Goal: Obtain resource: Obtain resource

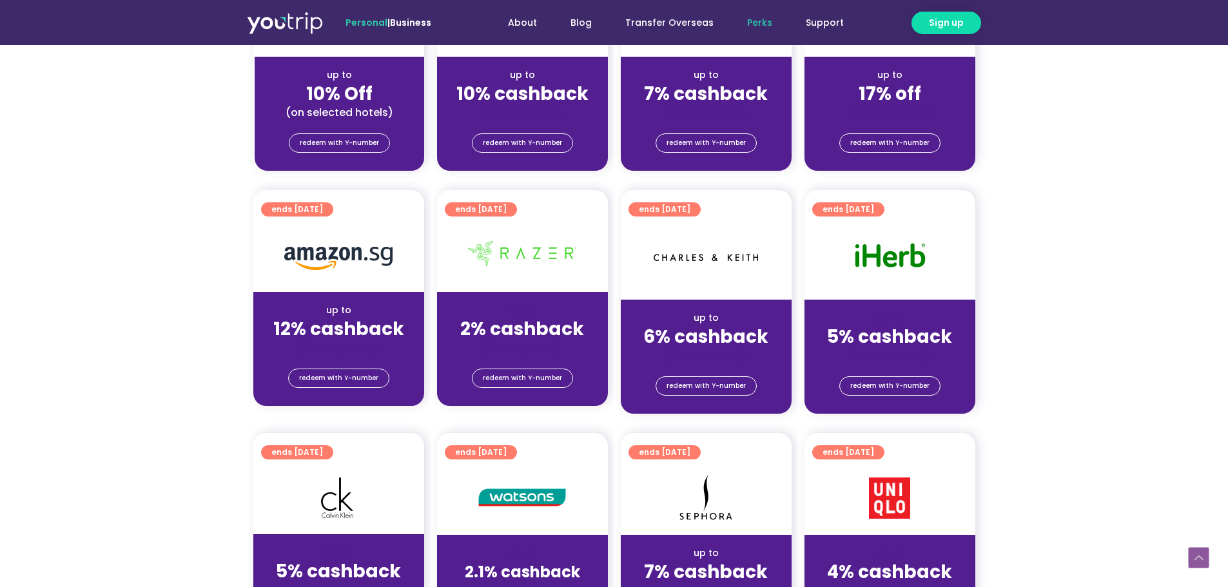
scroll to position [516, 0]
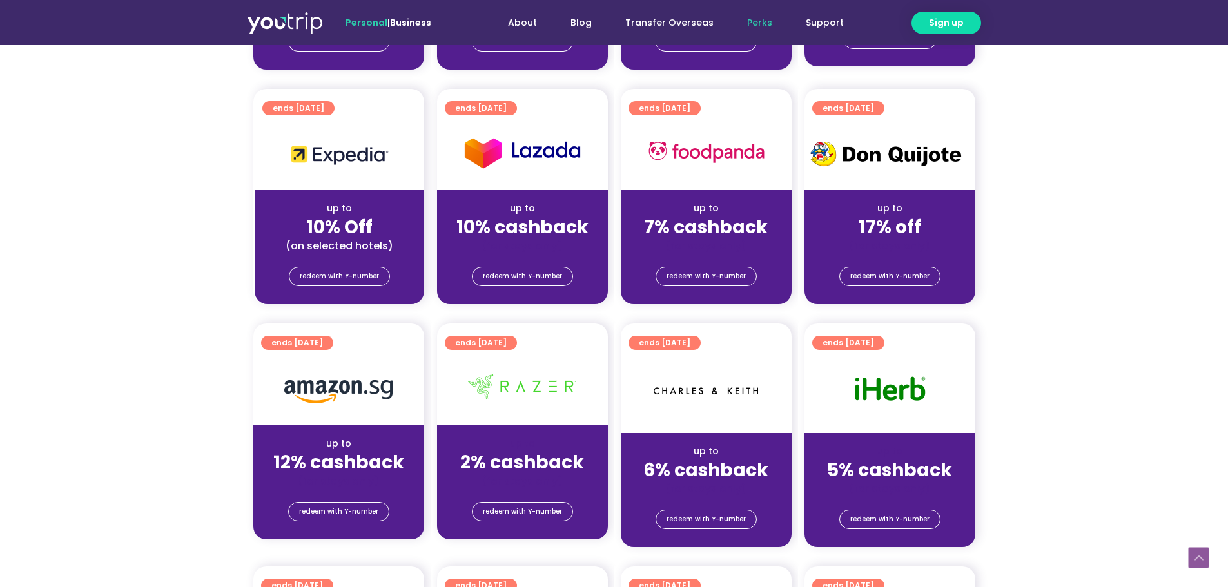
click at [362, 403] on img at bounding box center [338, 391] width 108 height 23
click at [328, 509] on span "redeem with Y-number" at bounding box center [338, 512] width 79 height 18
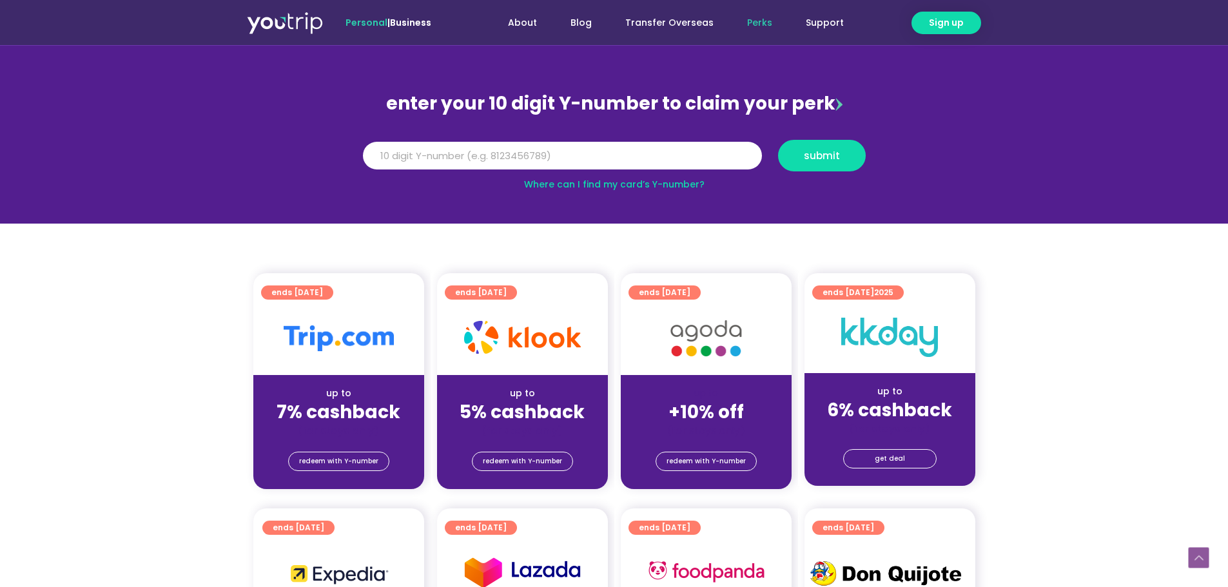
scroll to position [258, 0]
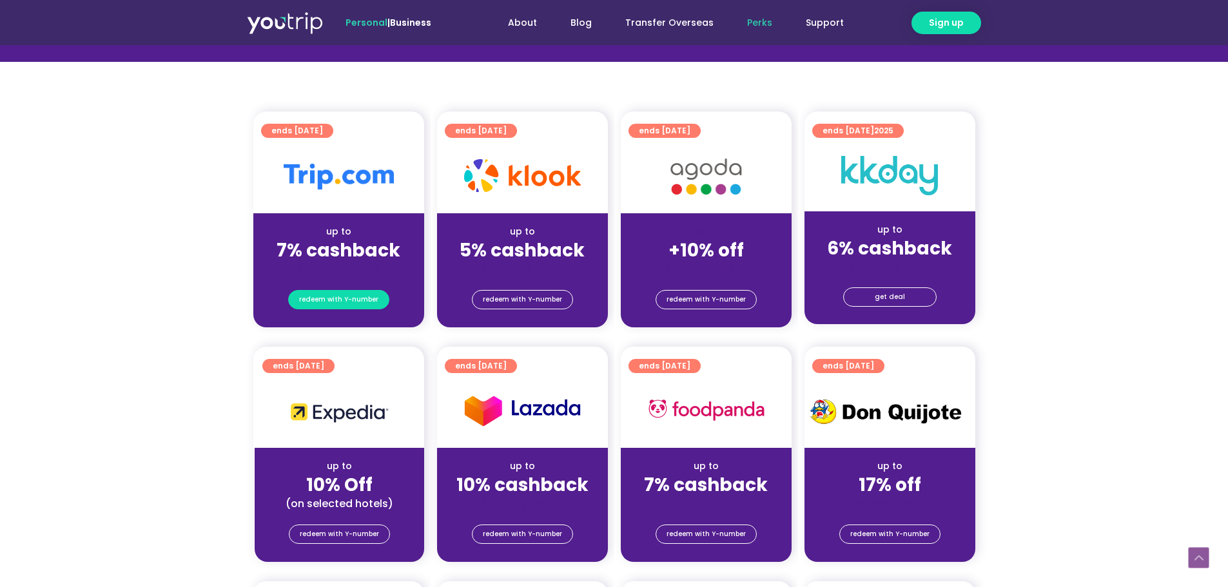
click at [353, 295] on span "redeem with Y-number" at bounding box center [338, 300] width 79 height 18
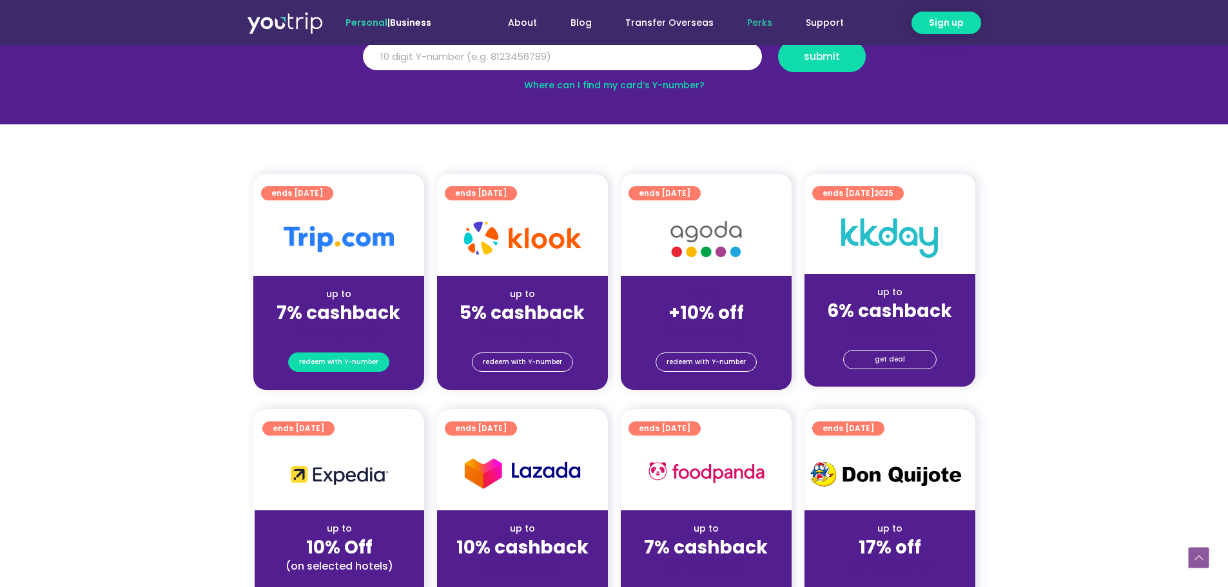
scroll to position [142, 0]
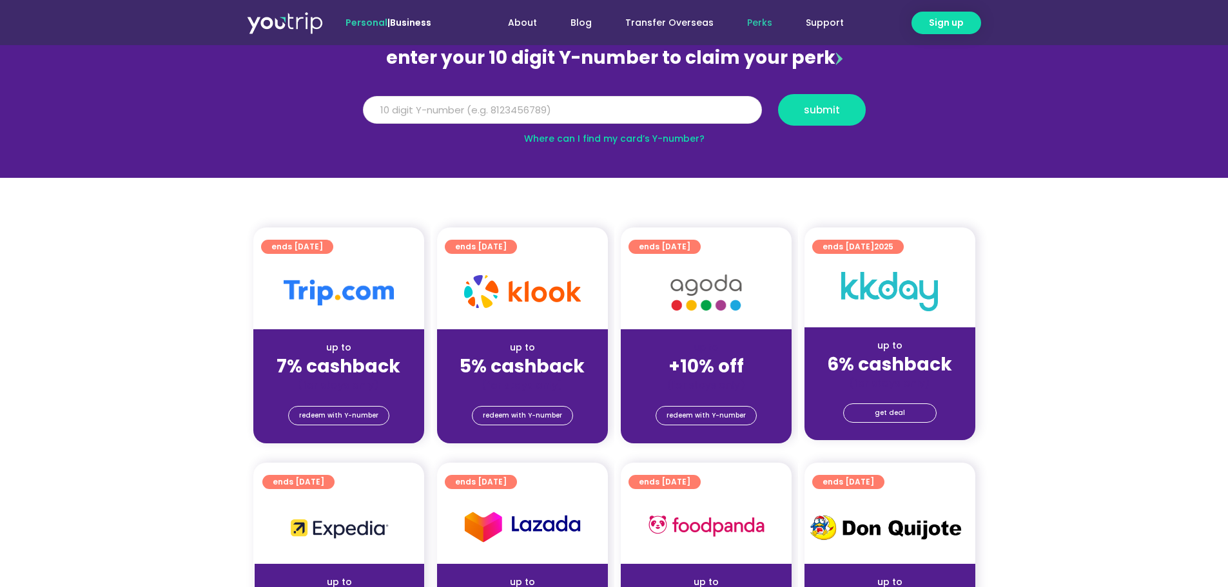
click at [586, 107] on input "Y Number" at bounding box center [562, 110] width 399 height 28
click at [694, 23] on link "Transfer Overseas" at bounding box center [670, 23] width 122 height 24
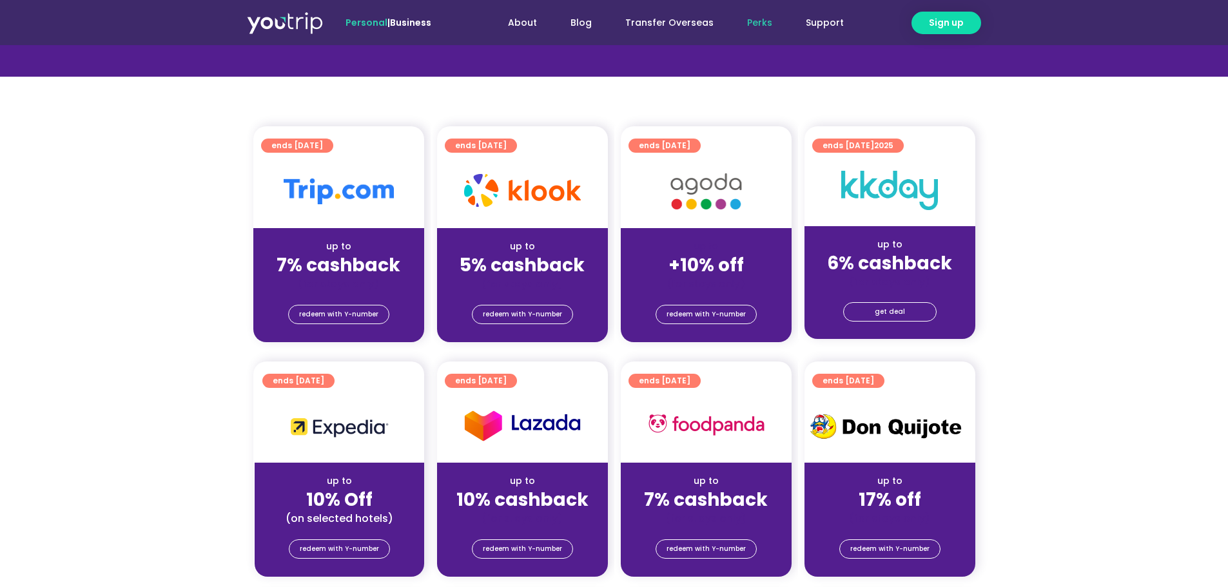
scroll to position [129, 0]
